Goal: Task Accomplishment & Management: Use online tool/utility

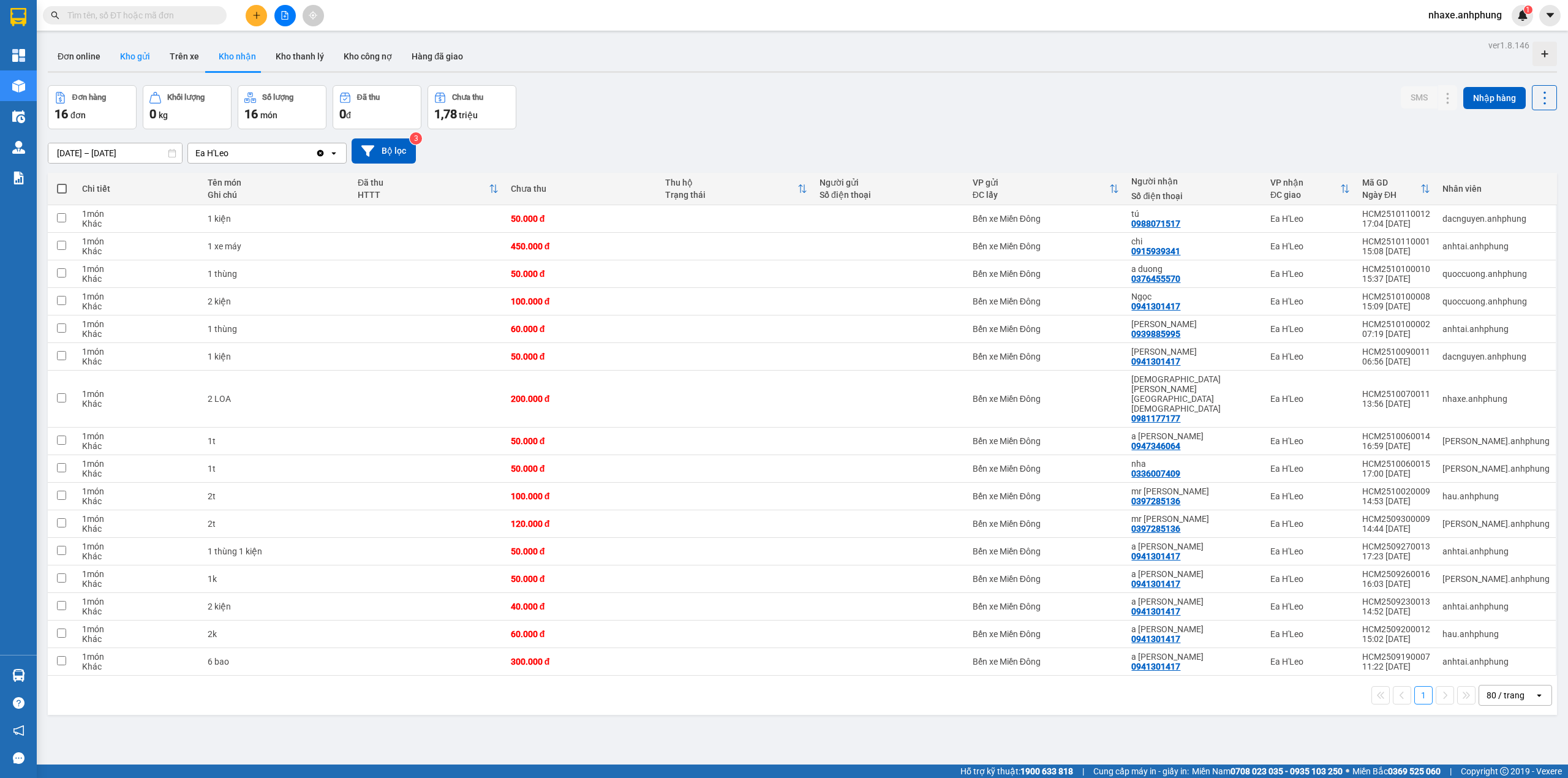
click at [137, 64] on button "Kho gửi" at bounding box center [135, 56] width 49 height 30
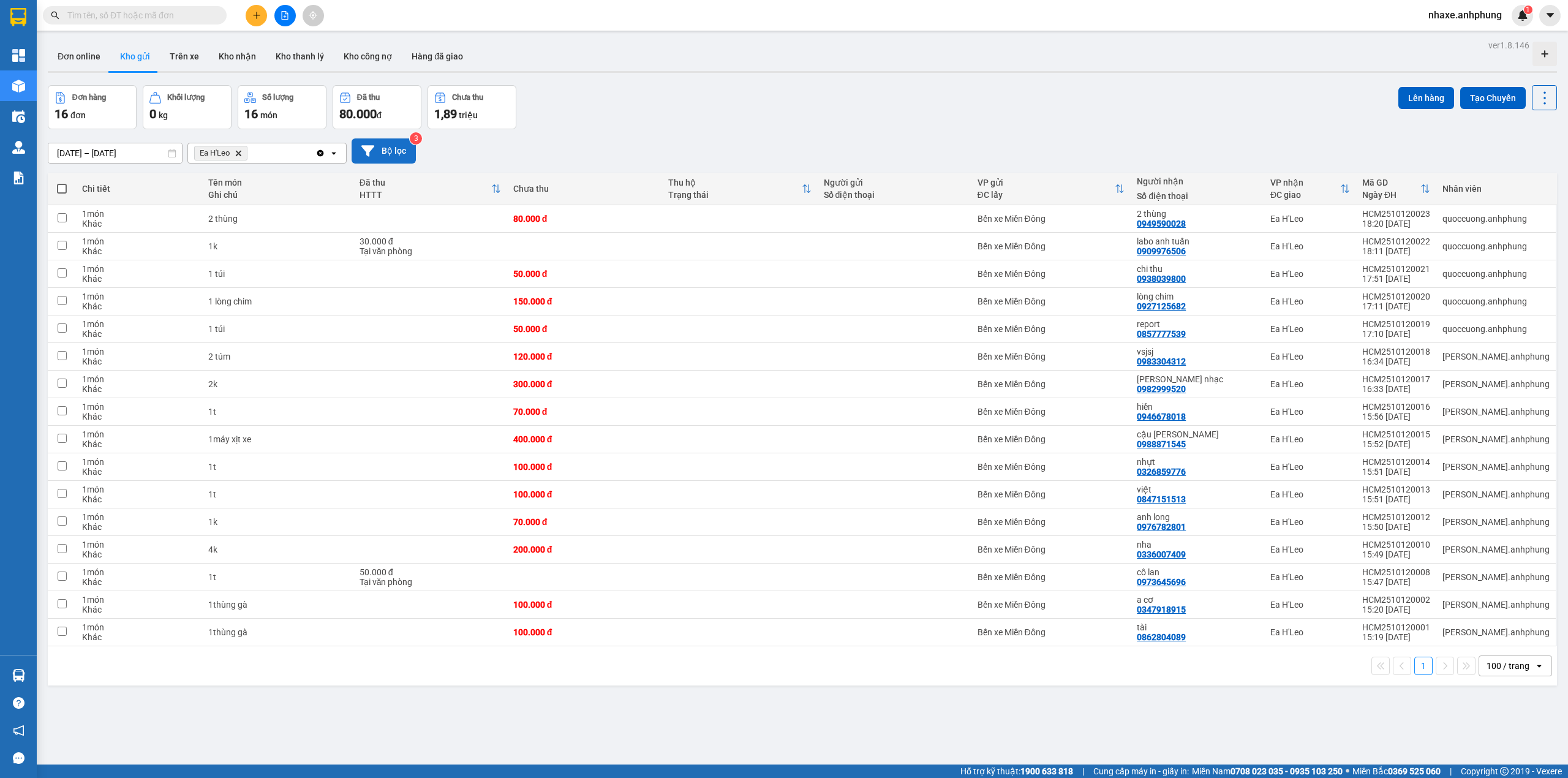
click at [383, 151] on button "Bộ lọc" at bounding box center [384, 152] width 65 height 26
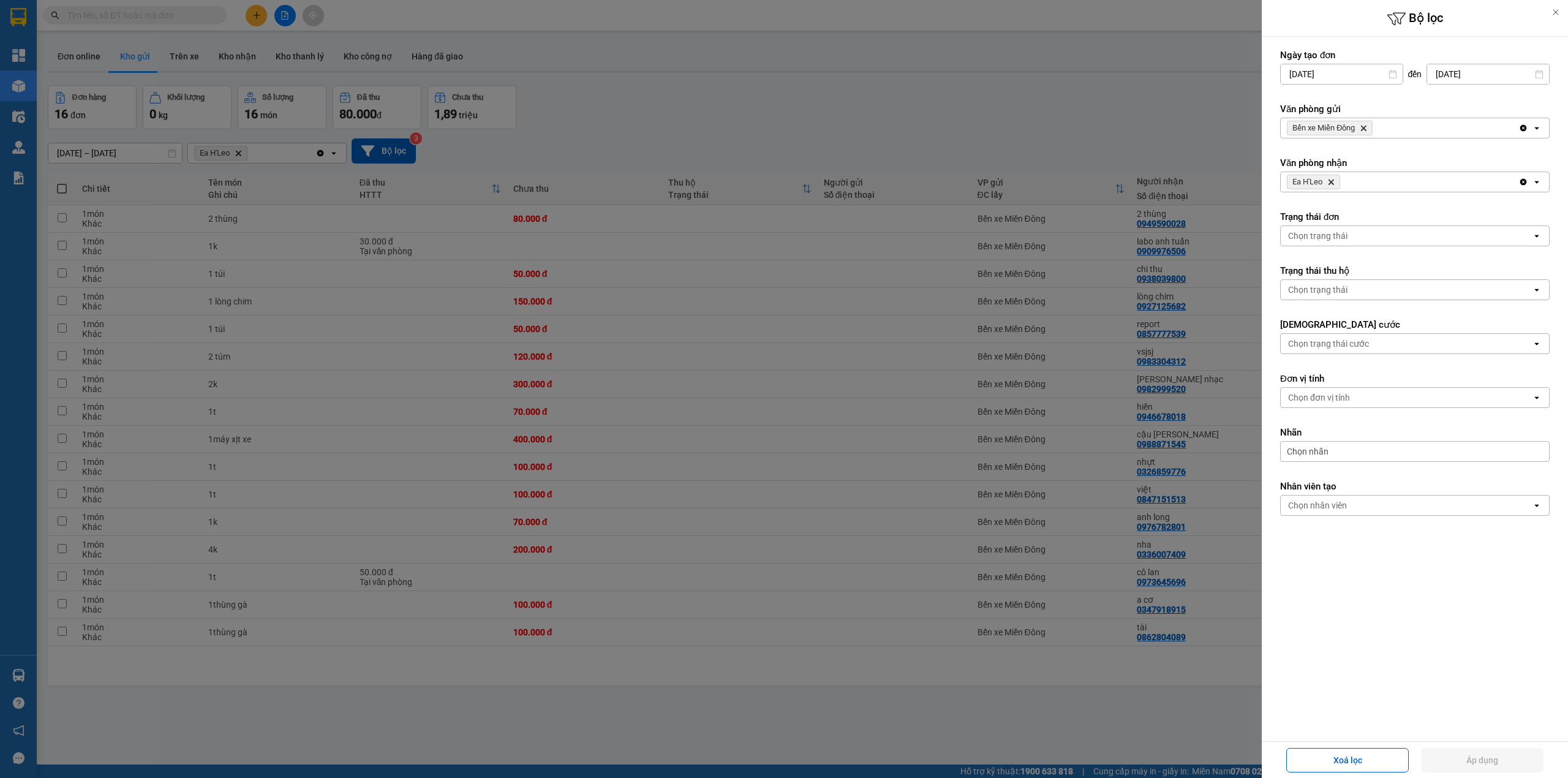
click at [1365, 130] on icon "Bến xe Miền Đông, close by backspace" at bounding box center [1364, 129] width 5 height 5
click at [1365, 130] on div "Chọn văn phòng" at bounding box center [1405, 128] width 251 height 20
click at [1353, 180] on div "Ea H'Leo" at bounding box center [1415, 177] width 270 height 22
click at [1333, 184] on icon "Ea H'Leo, close by backspace" at bounding box center [1331, 182] width 5 height 5
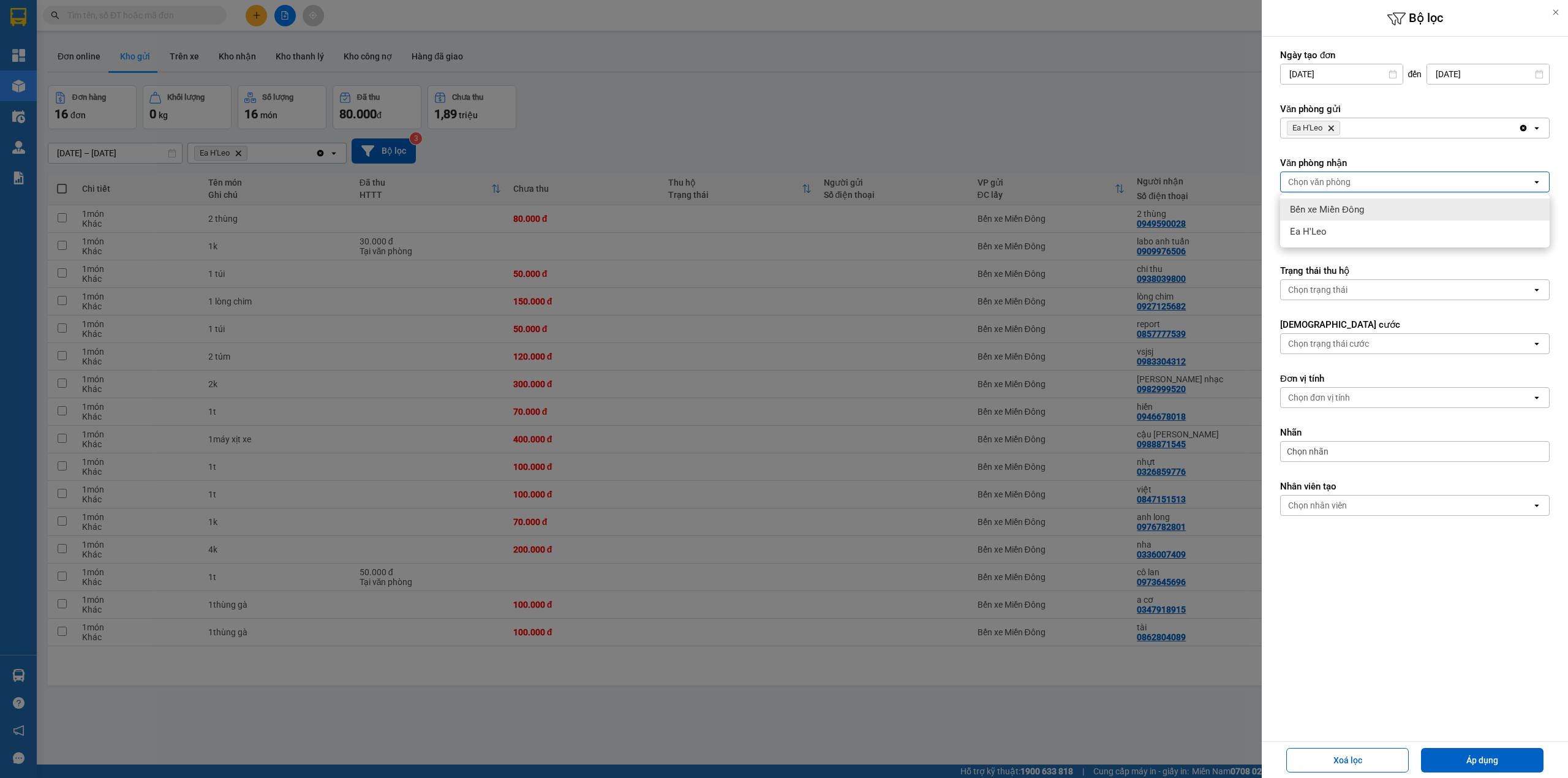
click at [1331, 202] on div "Bến xe Miền Đông" at bounding box center [1415, 209] width 270 height 22
drag, startPoint x: 1478, startPoint y: 761, endPoint x: 1473, endPoint y: 746, distance: 15.8
click at [1478, 758] on button "Áp dụng" at bounding box center [1482, 760] width 123 height 25
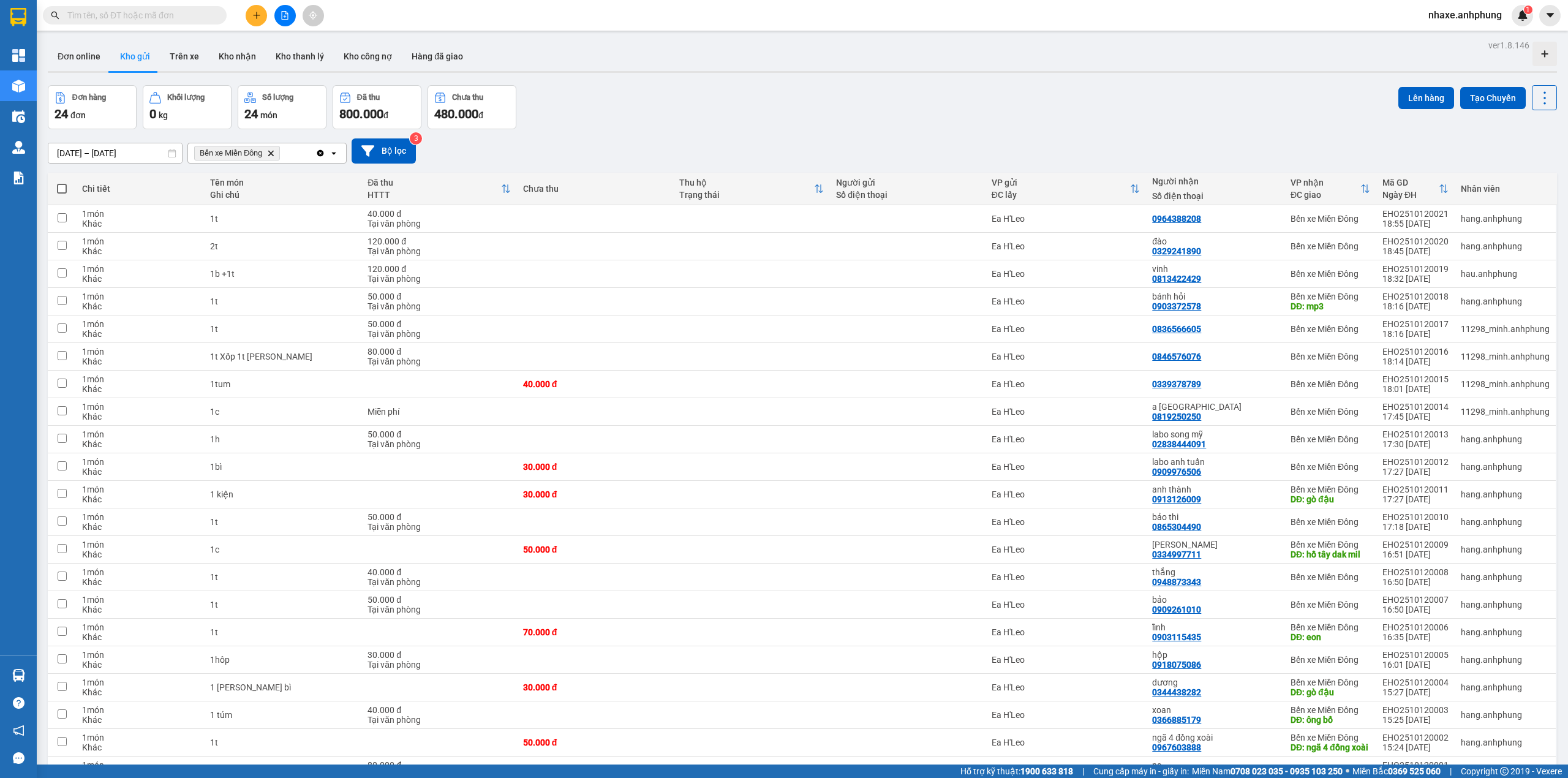
click at [57, 190] on span at bounding box center [62, 189] width 10 height 10
click at [62, 183] on input "checkbox" at bounding box center [62, 183] width 0 height 0
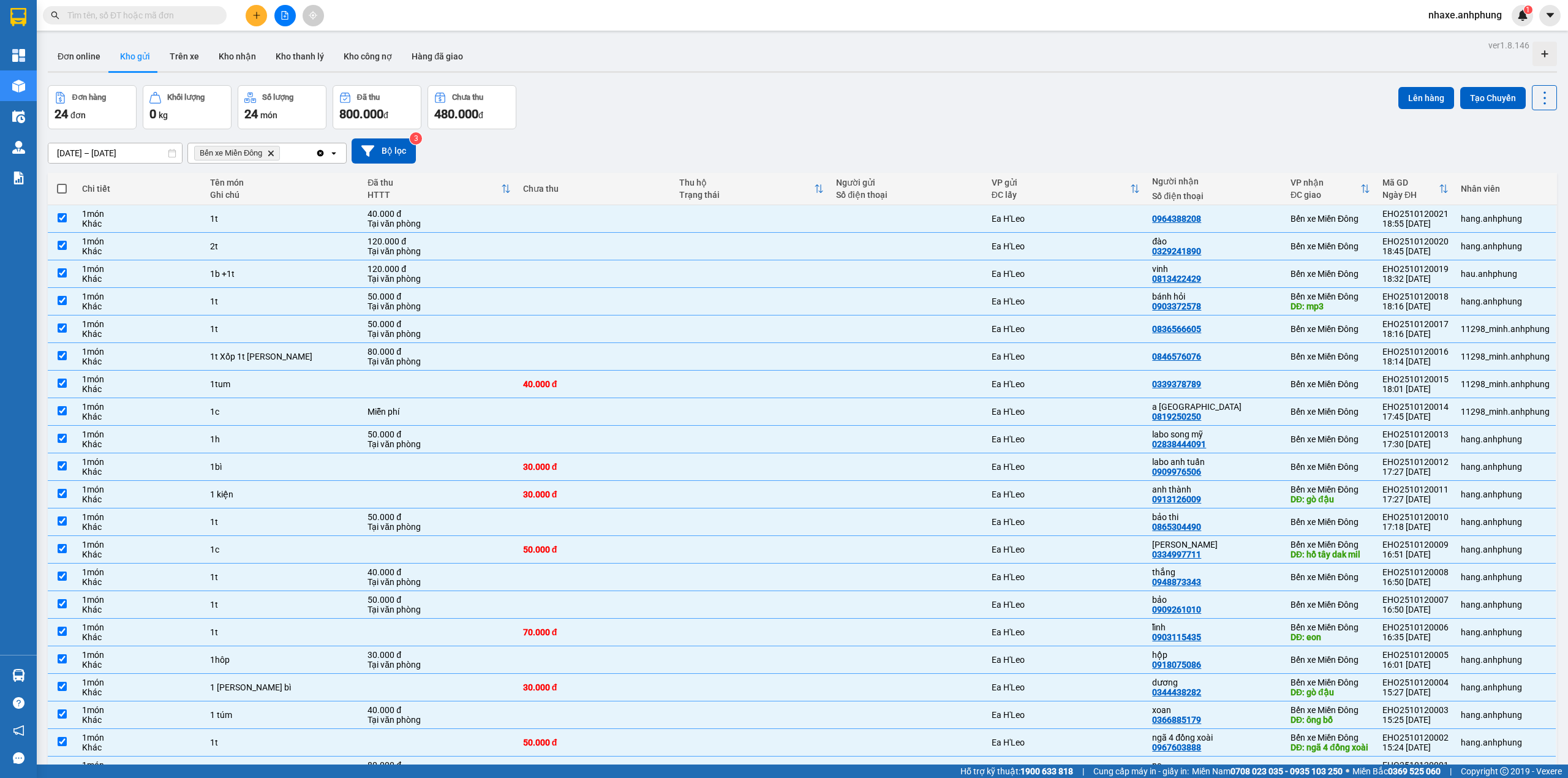
checkbox input "true"
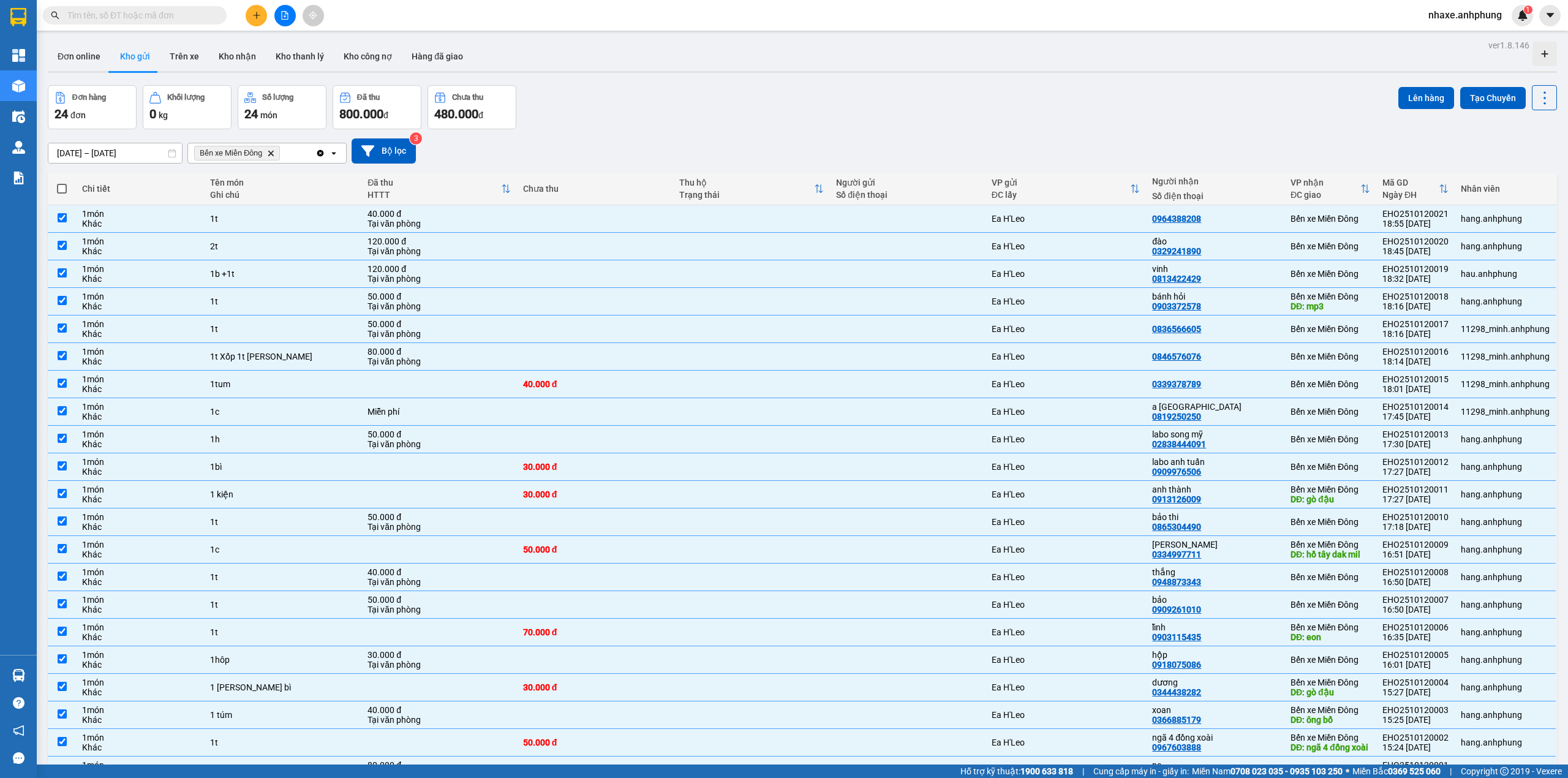
checkbox input "true"
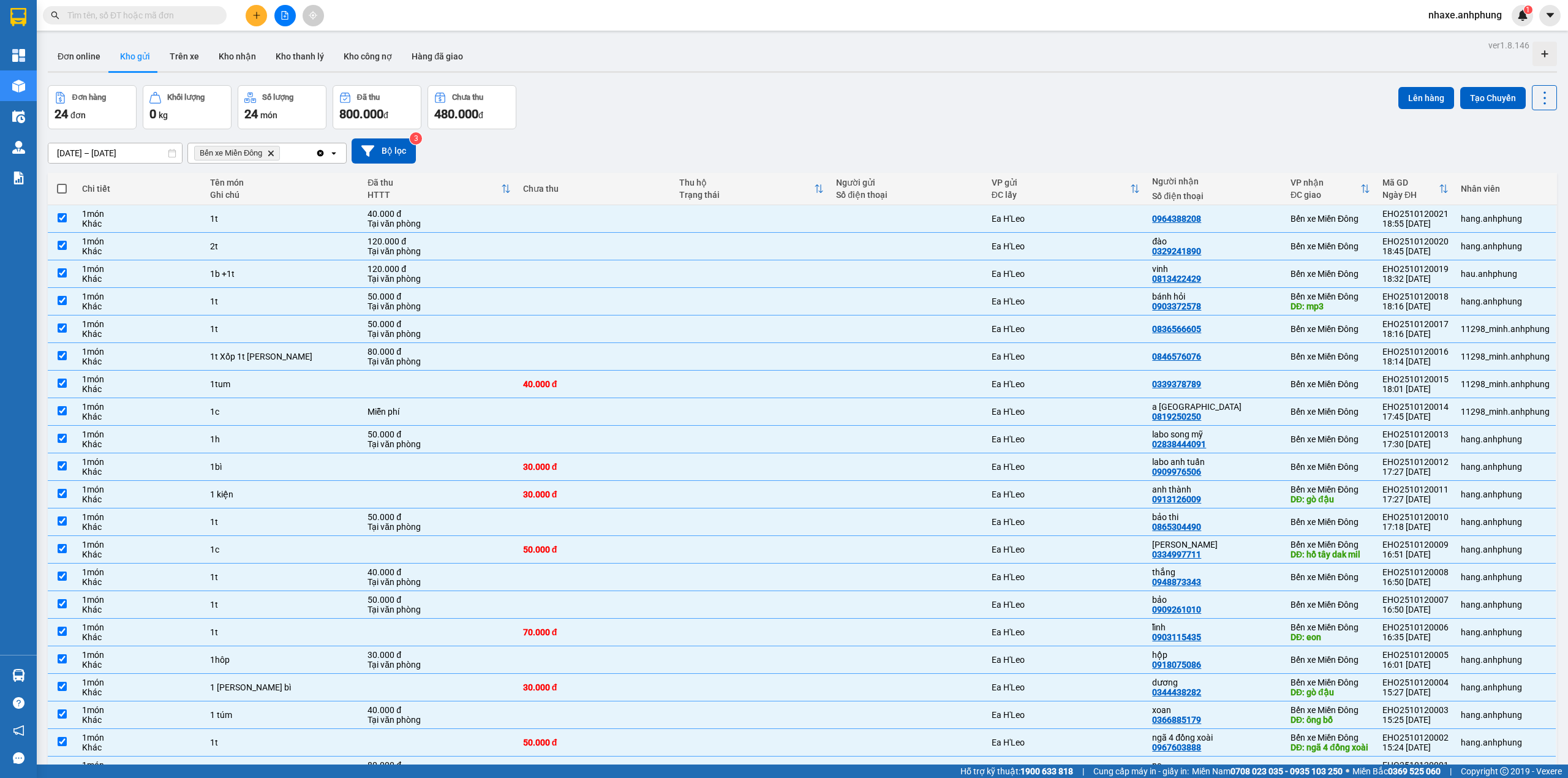
checkbox input "true"
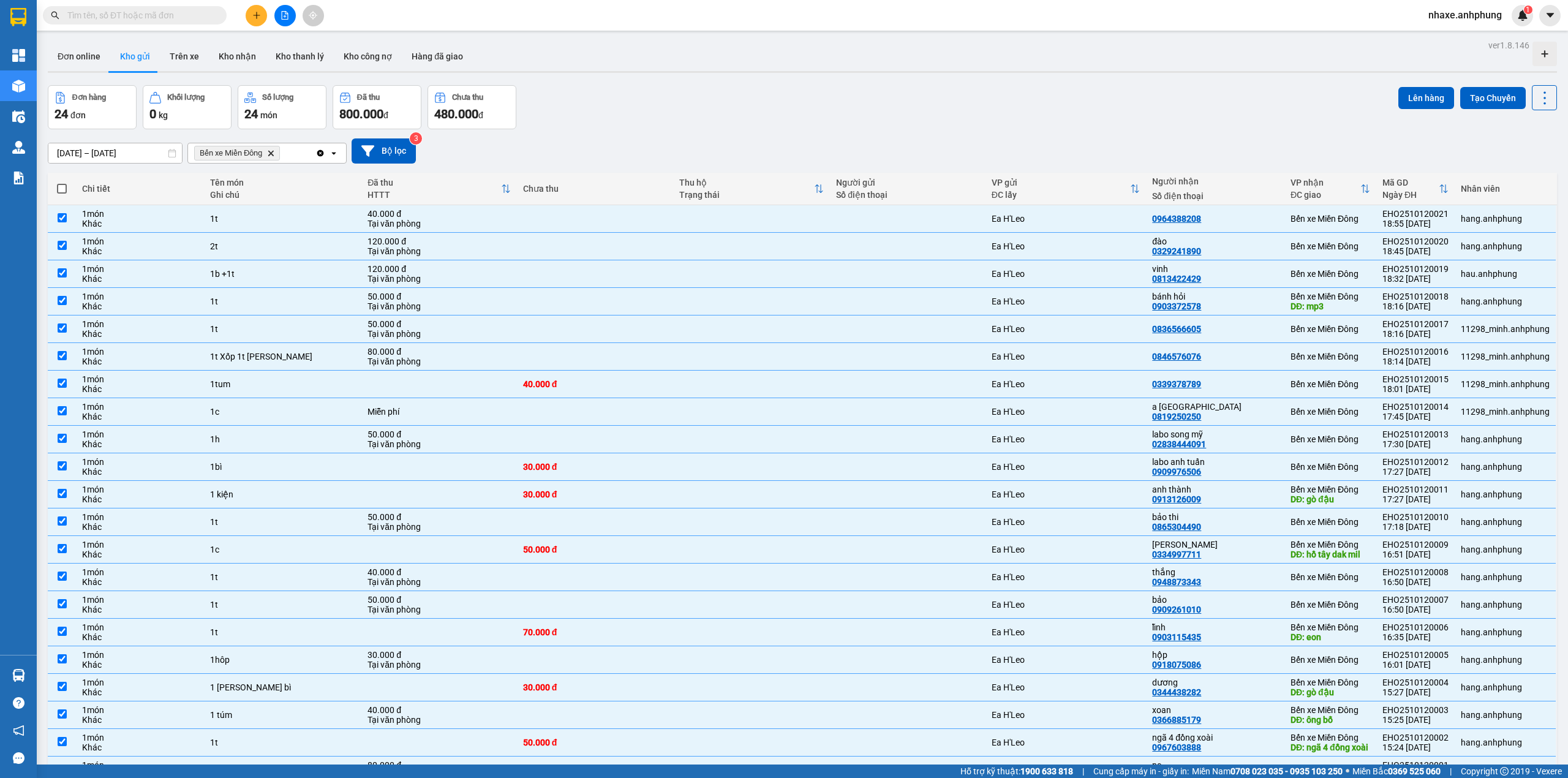
checkbox input "true"
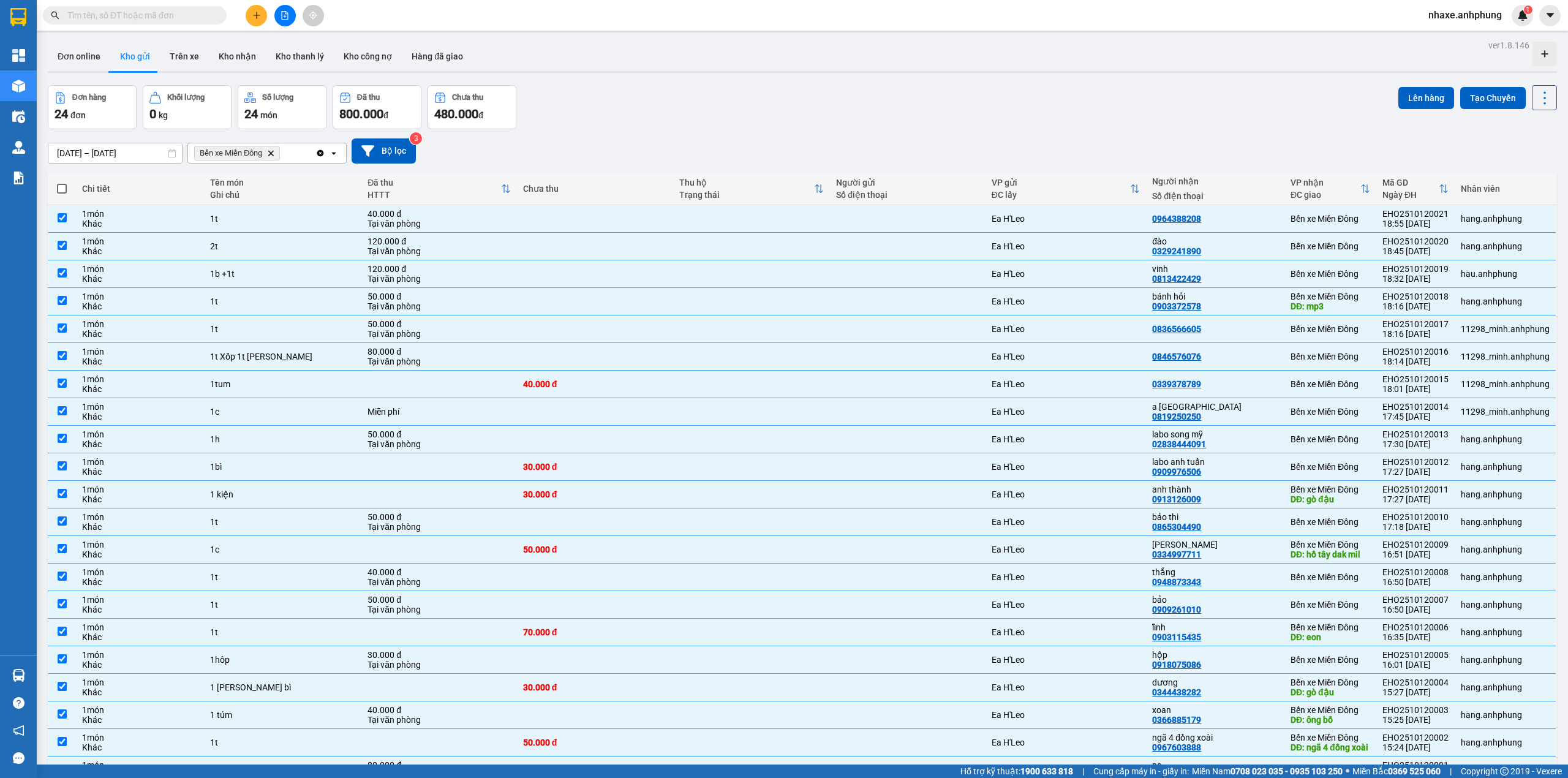
checkbox input "true"
click at [1421, 103] on button "Lên hàng" at bounding box center [1427, 98] width 56 height 22
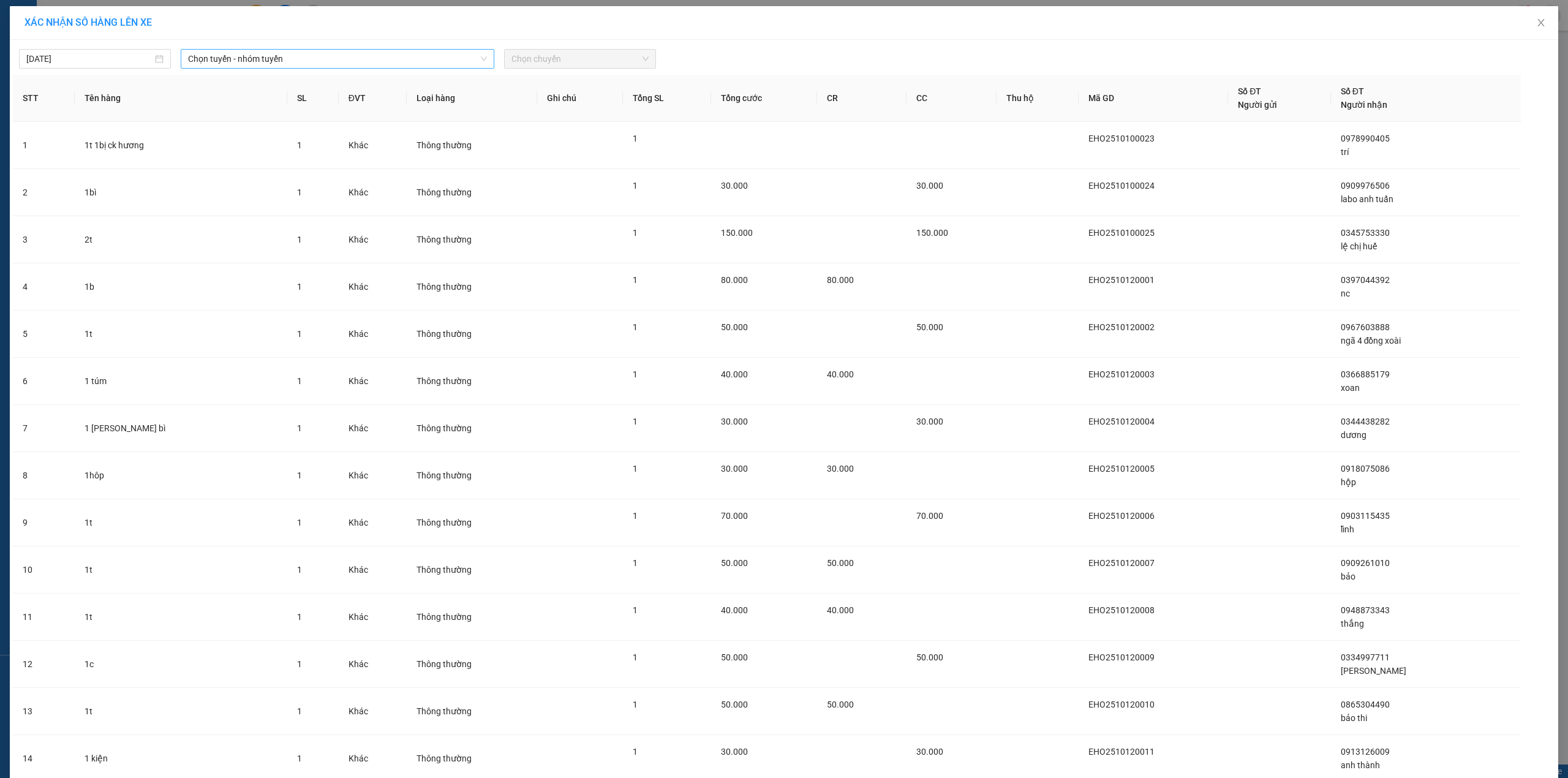
click at [292, 56] on span "Chọn tuyến - nhóm tuyến" at bounding box center [337, 59] width 299 height 19
click at [259, 125] on li "Ea H'[PERSON_NAME] - Hồ [PERSON_NAME]" at bounding box center [336, 123] width 311 height 20
click at [585, 58] on span "Chọn chuyến" at bounding box center [579, 59] width 137 height 19
click at [572, 103] on div "19:00 - 47B-006.67" at bounding box center [554, 103] width 95 height 14
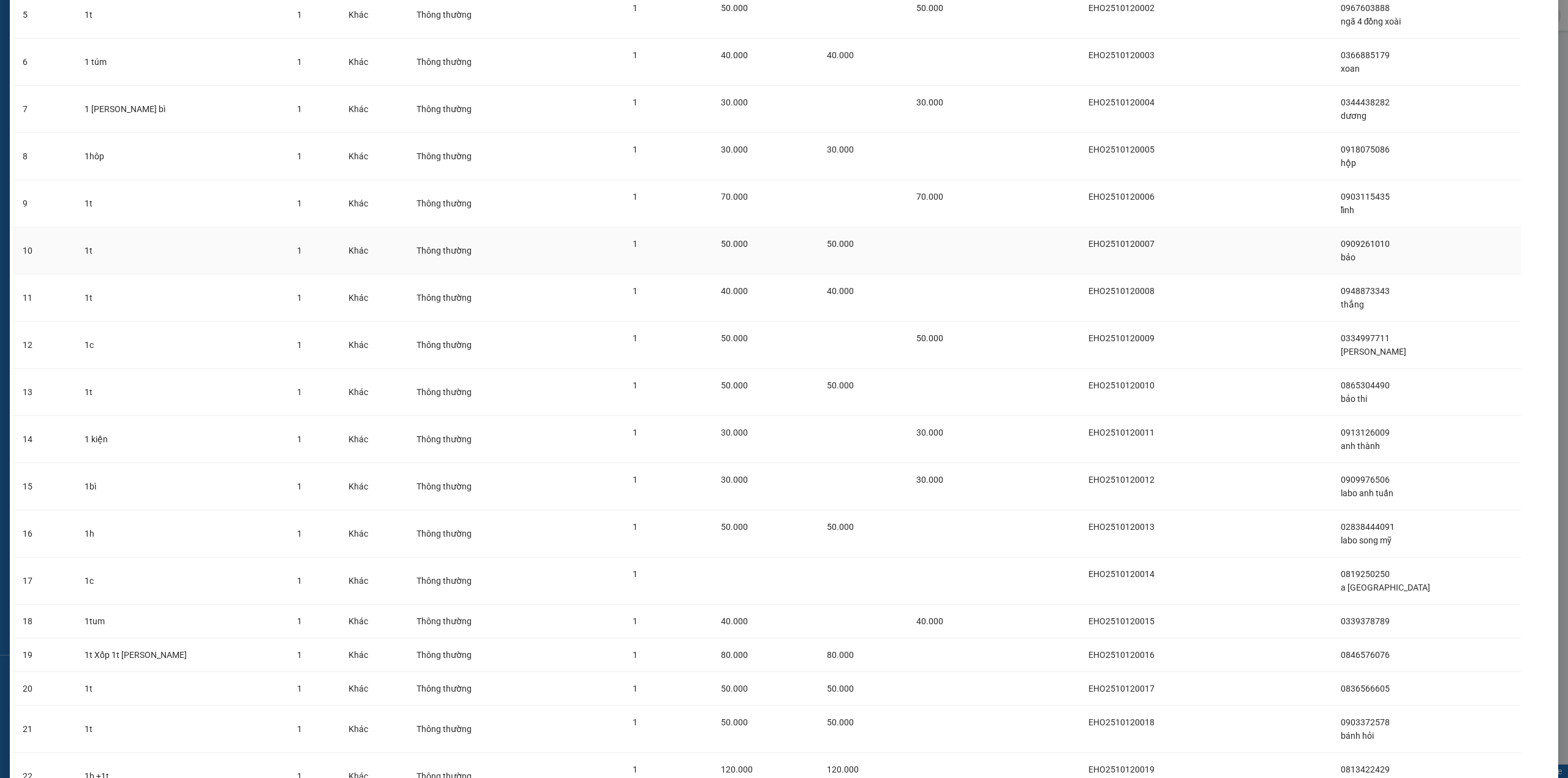
scroll to position [524, 0]
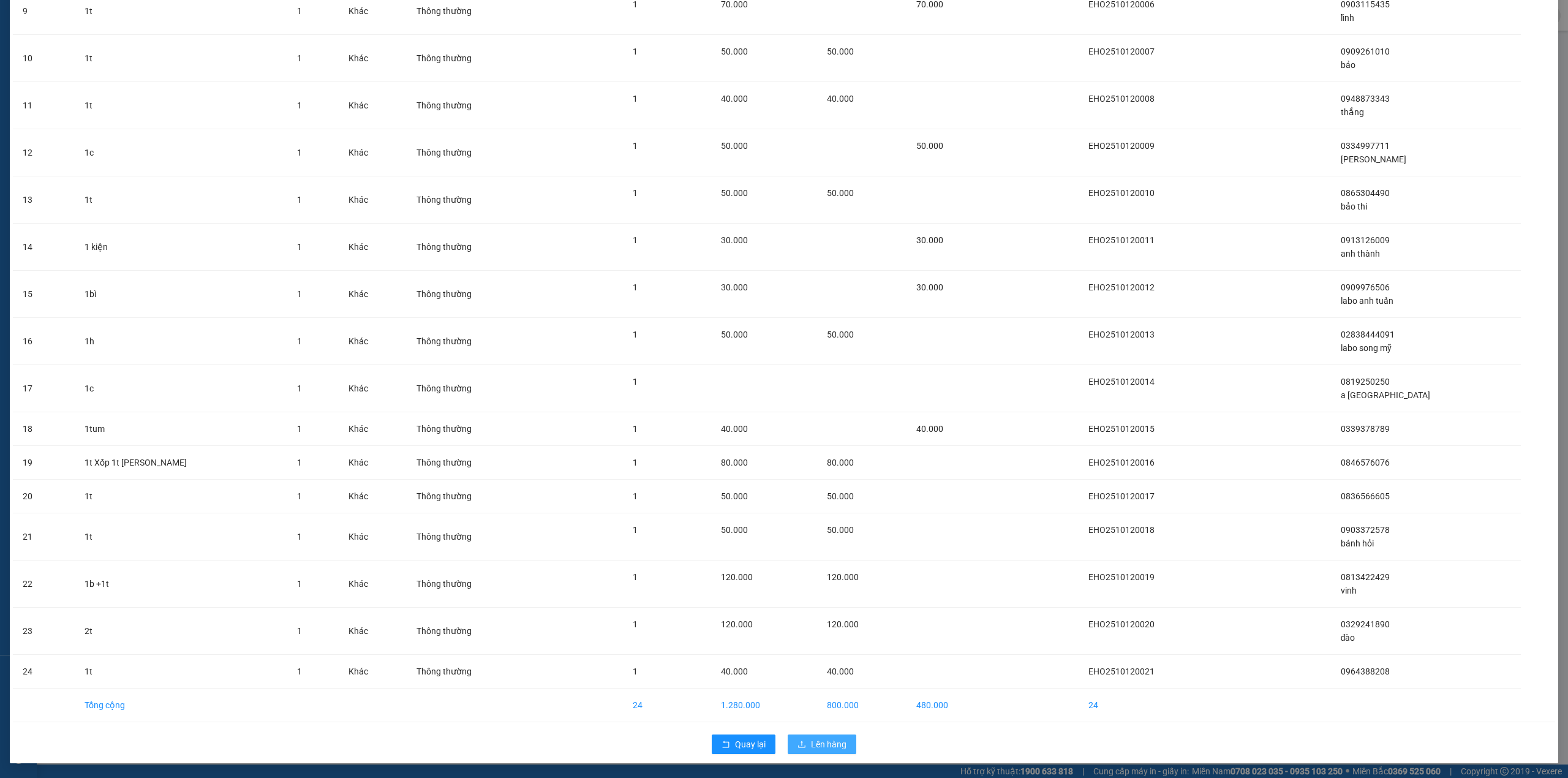
click at [818, 749] on span "Lên hàng" at bounding box center [829, 745] width 36 height 14
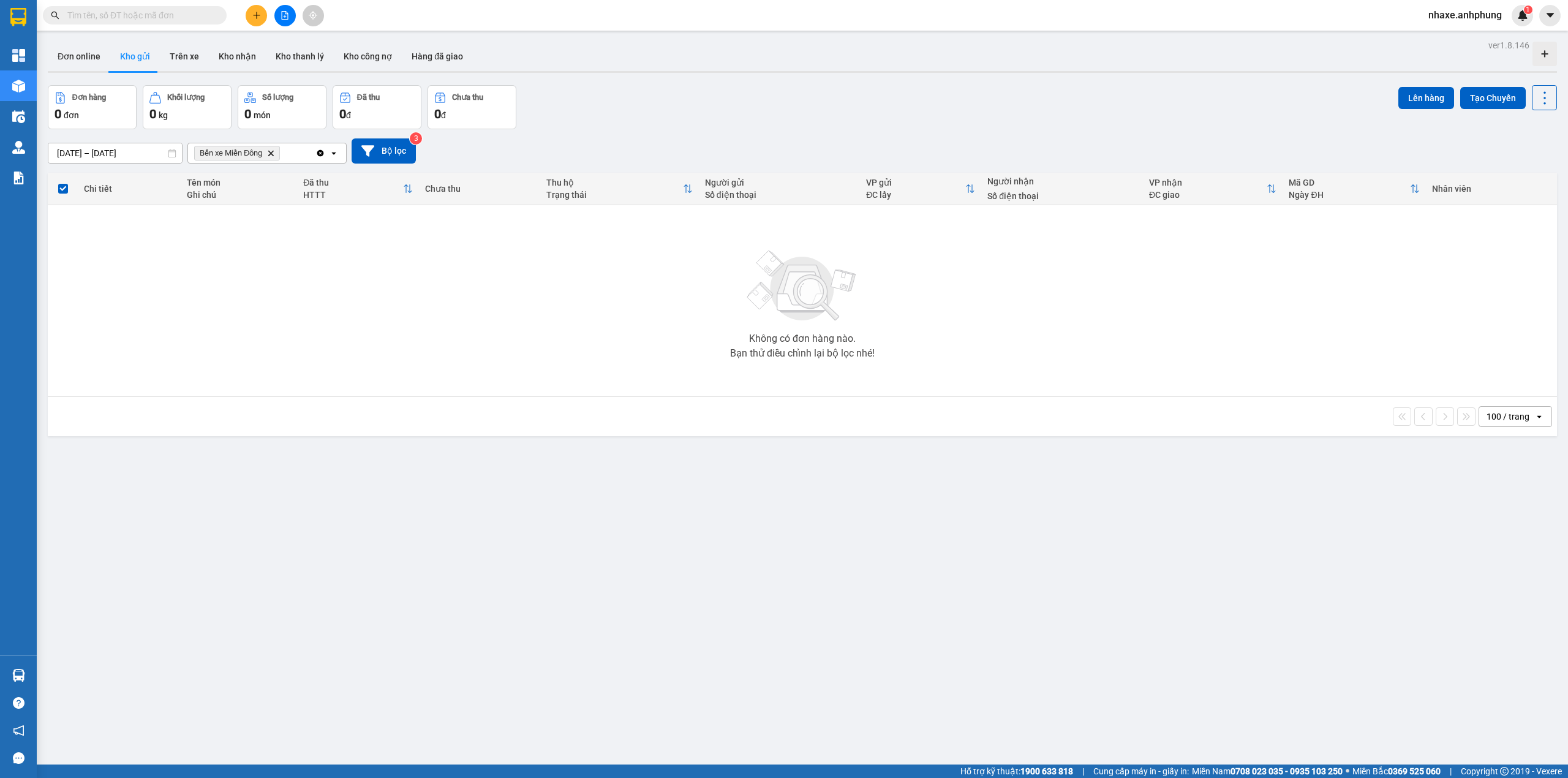
click at [120, 154] on input "[DATE] – [DATE]" at bounding box center [115, 152] width 134 height 20
click at [287, 17] on icon "file-add" at bounding box center [285, 15] width 9 height 9
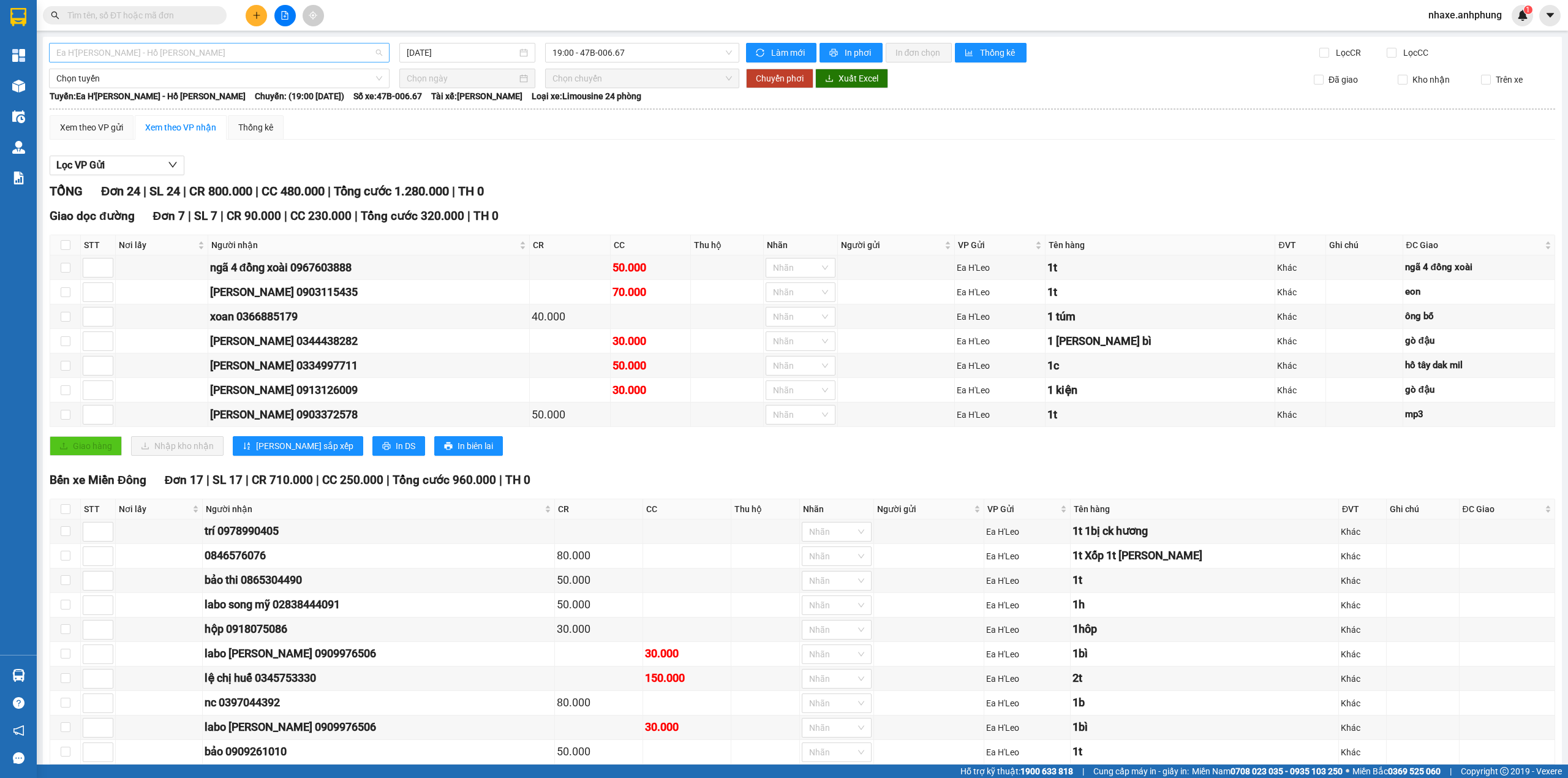
click at [192, 50] on span "Ea H'[PERSON_NAME] - Hồ [PERSON_NAME]" at bounding box center [219, 53] width 326 height 19
click at [126, 96] on div "Ea H'[PERSON_NAME] - Hồ [PERSON_NAME]" at bounding box center [217, 97] width 322 height 14
click at [92, 371] on input at bounding box center [98, 366] width 30 height 19
type input "1"
click at [88, 264] on input at bounding box center [98, 268] width 30 height 19
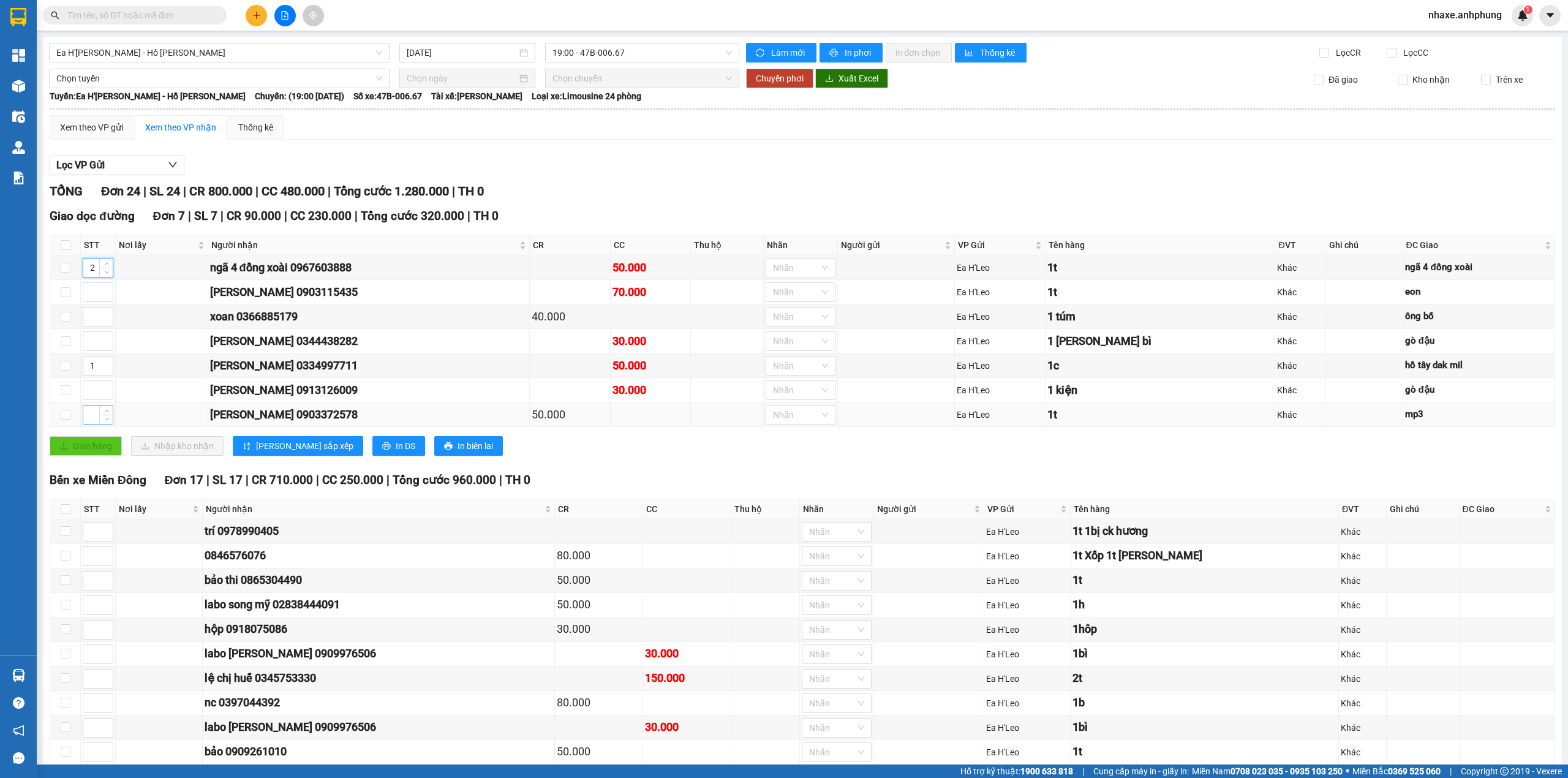
type input "2"
click at [88, 417] on input at bounding box center [98, 415] width 30 height 19
type input "3"
click at [258, 449] on span "[PERSON_NAME] sắp xếp" at bounding box center [305, 446] width 97 height 14
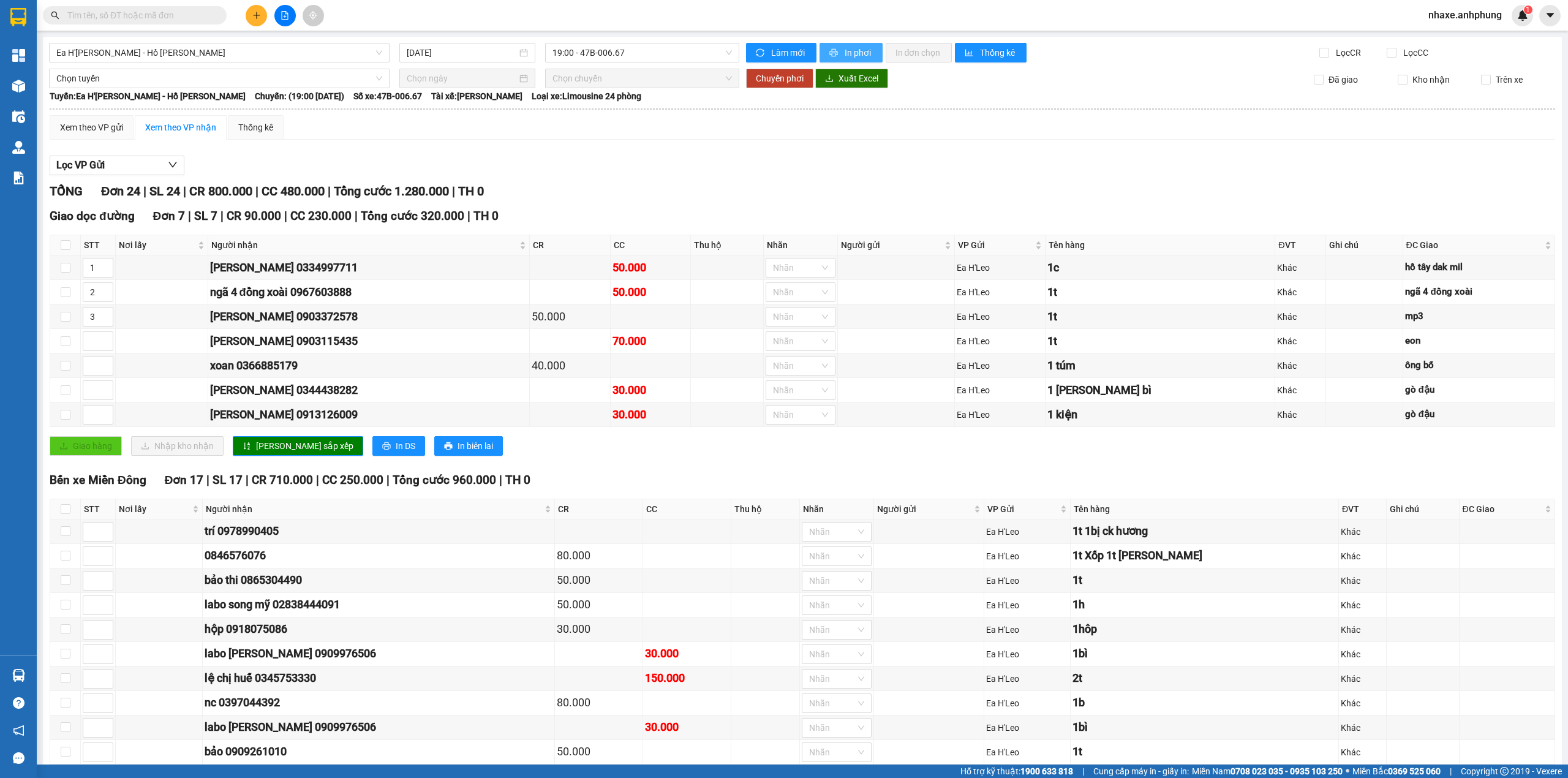
click at [835, 51] on button "In phơi" at bounding box center [851, 52] width 63 height 20
click at [858, 51] on span "In phơi" at bounding box center [858, 53] width 28 height 14
